Goal: Information Seeking & Learning: Find specific page/section

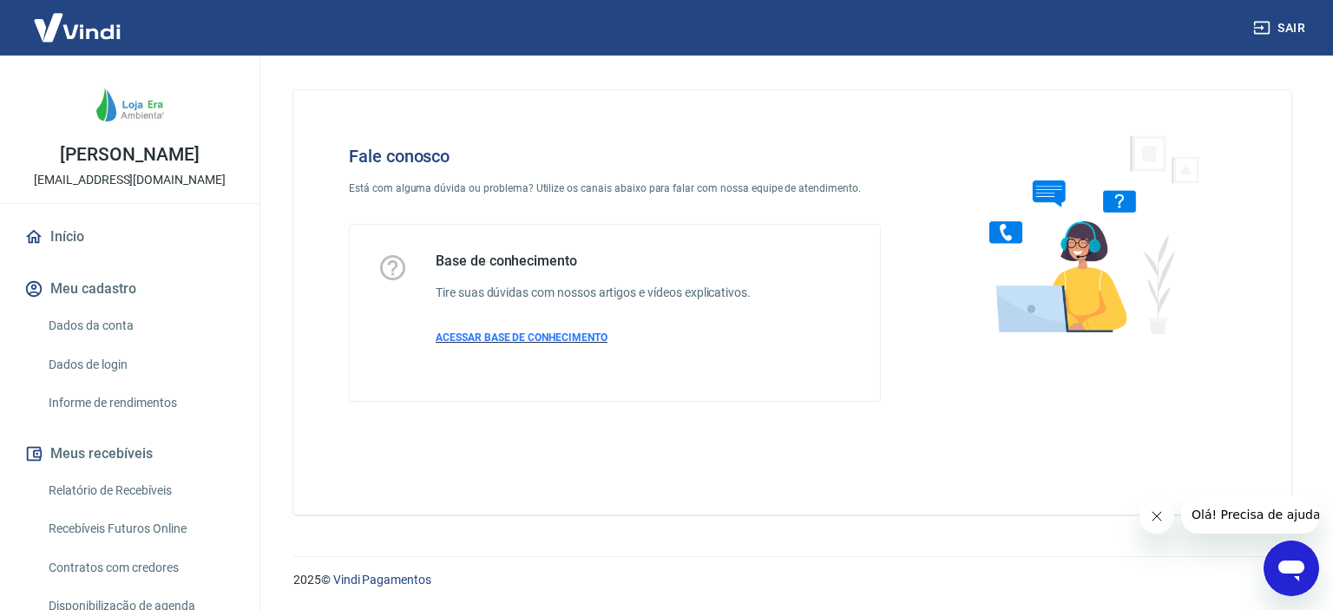
click at [456, 330] on p "ACESSAR BASE DE CONHECIMENTO" at bounding box center [593, 338] width 315 height 16
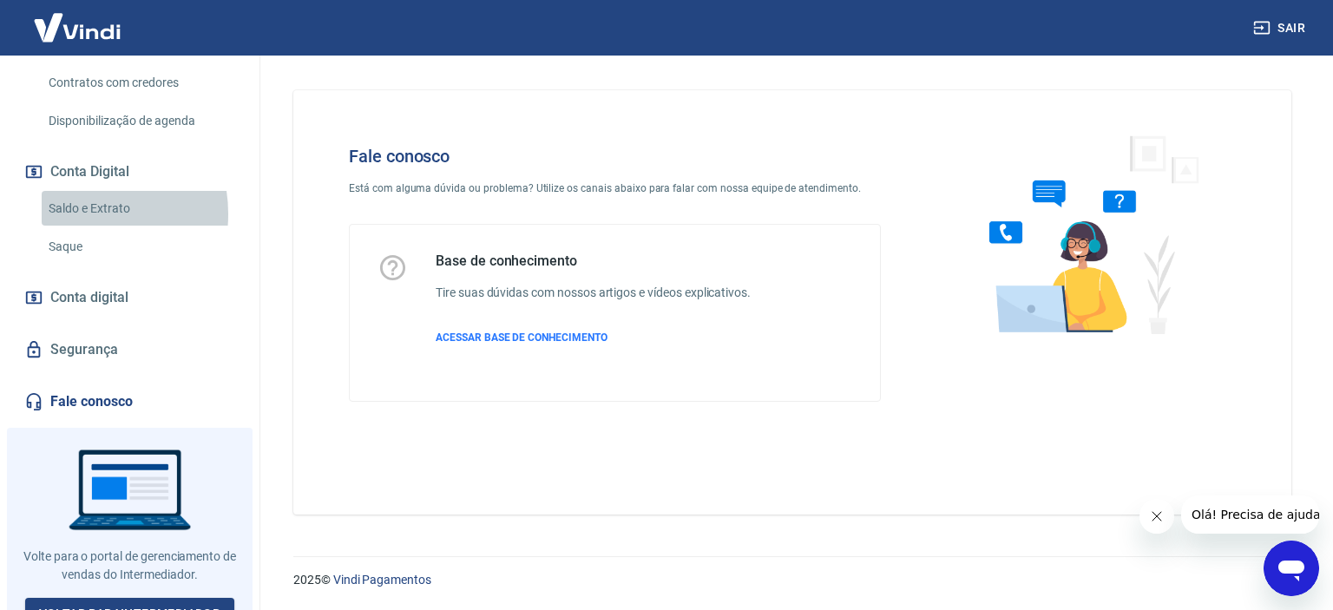
click at [80, 213] on link "Saldo e Extrato" at bounding box center [140, 209] width 197 height 36
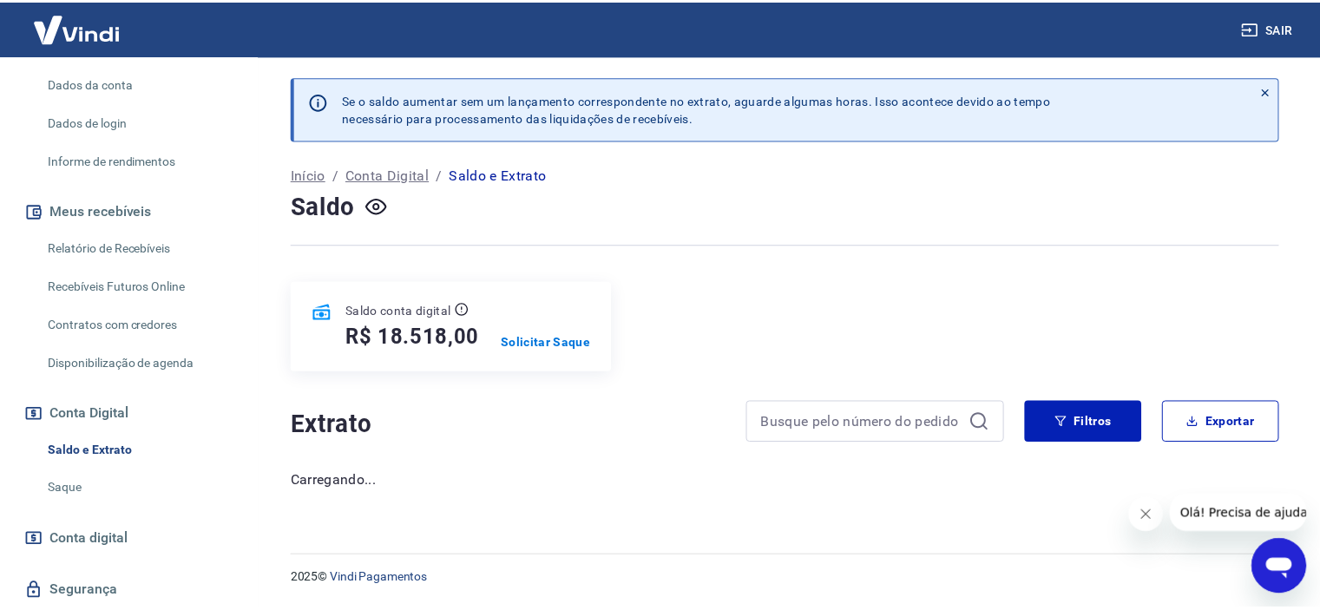
scroll to position [141, 0]
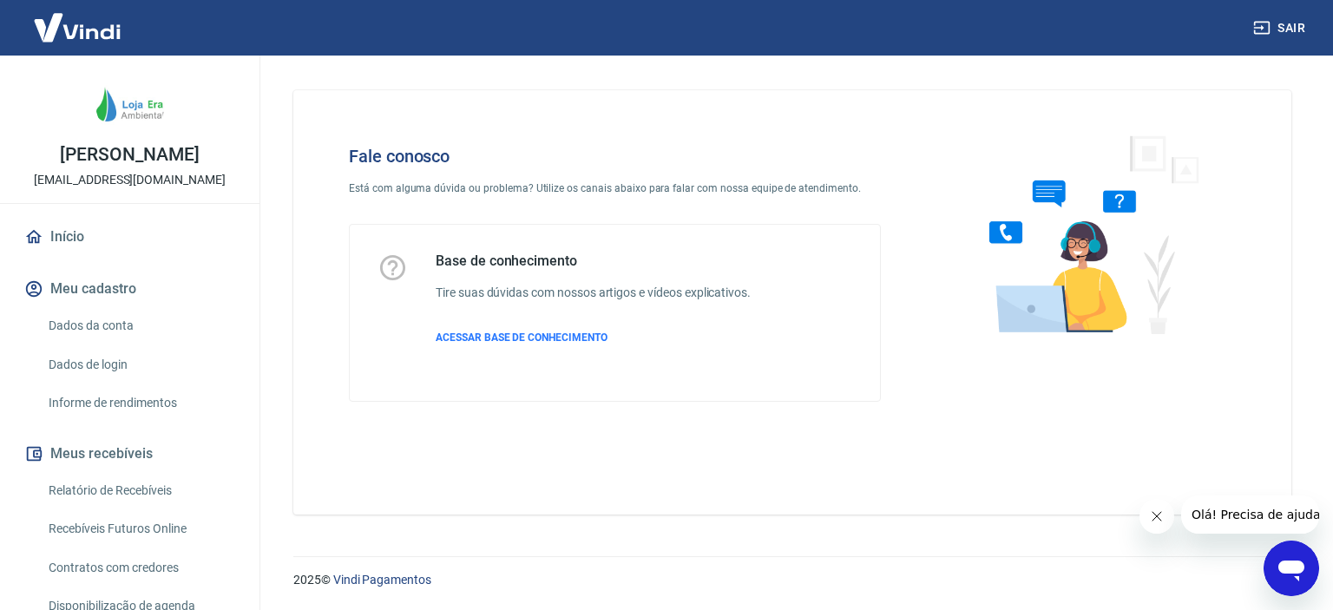
click at [230, 461] on div "Início Meu cadastro Dados da conta Dados de login Informe de rendimentos Meus r…" at bounding box center [129, 562] width 259 height 688
click at [246, 431] on div "Início Meu cadastro Dados da conta Dados de login Informe de rendimentos Meus r…" at bounding box center [129, 562] width 259 height 688
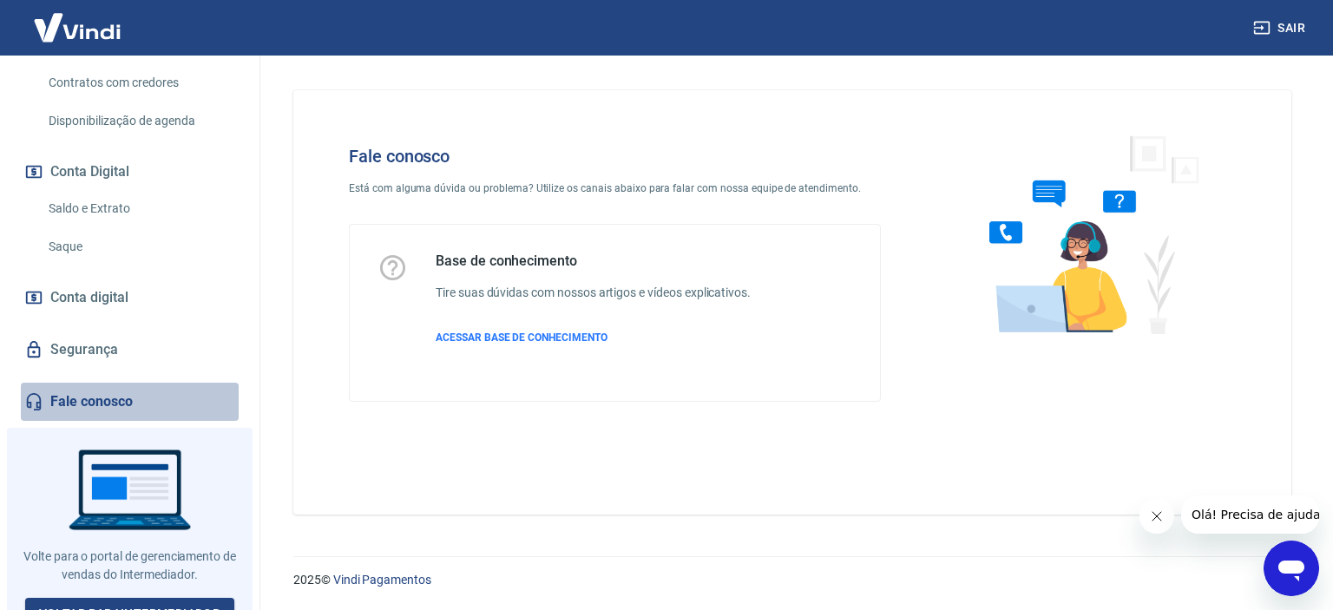
click at [139, 391] on link "Fale conosco" at bounding box center [130, 402] width 218 height 38
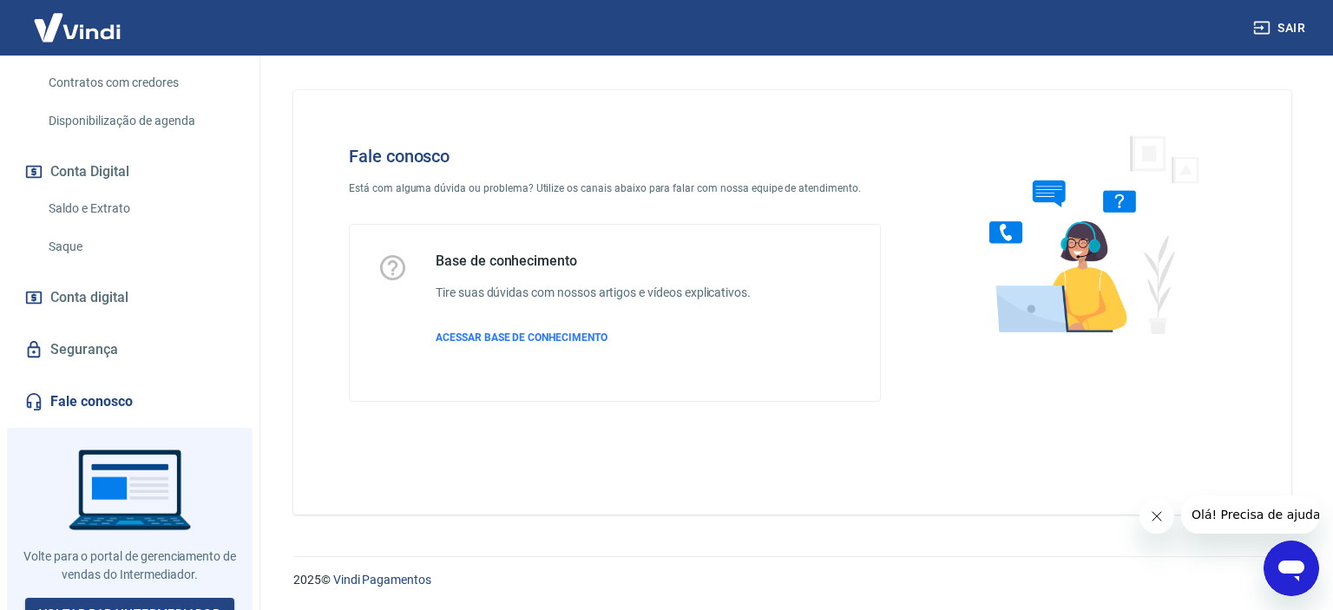
drag, startPoint x: 1332, startPoint y: 301, endPoint x: 1332, endPoint y: 410, distance: 108.5
click at [1332, 410] on div "Fale conosco Está com alguma dúvida ou problema? Utilize os canais abaixo para …" at bounding box center [792, 296] width 1081 height 480
click at [1323, 360] on div "Fale conosco Está com alguma dúvida ou problema? Utilize os canais abaixo para …" at bounding box center [792, 296] width 1081 height 480
click at [1309, 337] on div "Fale conosco Está com alguma dúvida ou problema? Utilize os canais abaixo para …" at bounding box center [792, 296] width 1040 height 480
click at [495, 329] on div "Base de conhecimento Tire suas dúvidas com nossos artigos e vídeos explicativos…" at bounding box center [593, 313] width 315 height 121
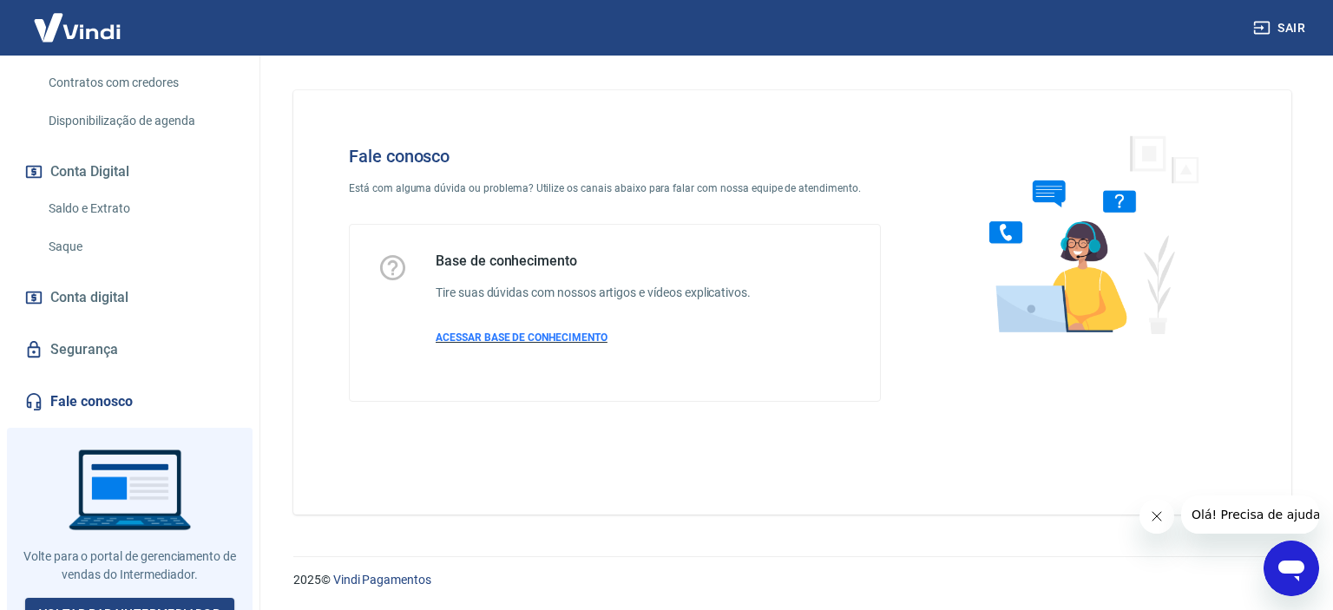
click at [495, 332] on span "ACESSAR BASE DE CONHECIMENTO" at bounding box center [522, 337] width 172 height 12
